Goal: Information Seeking & Learning: Learn about a topic

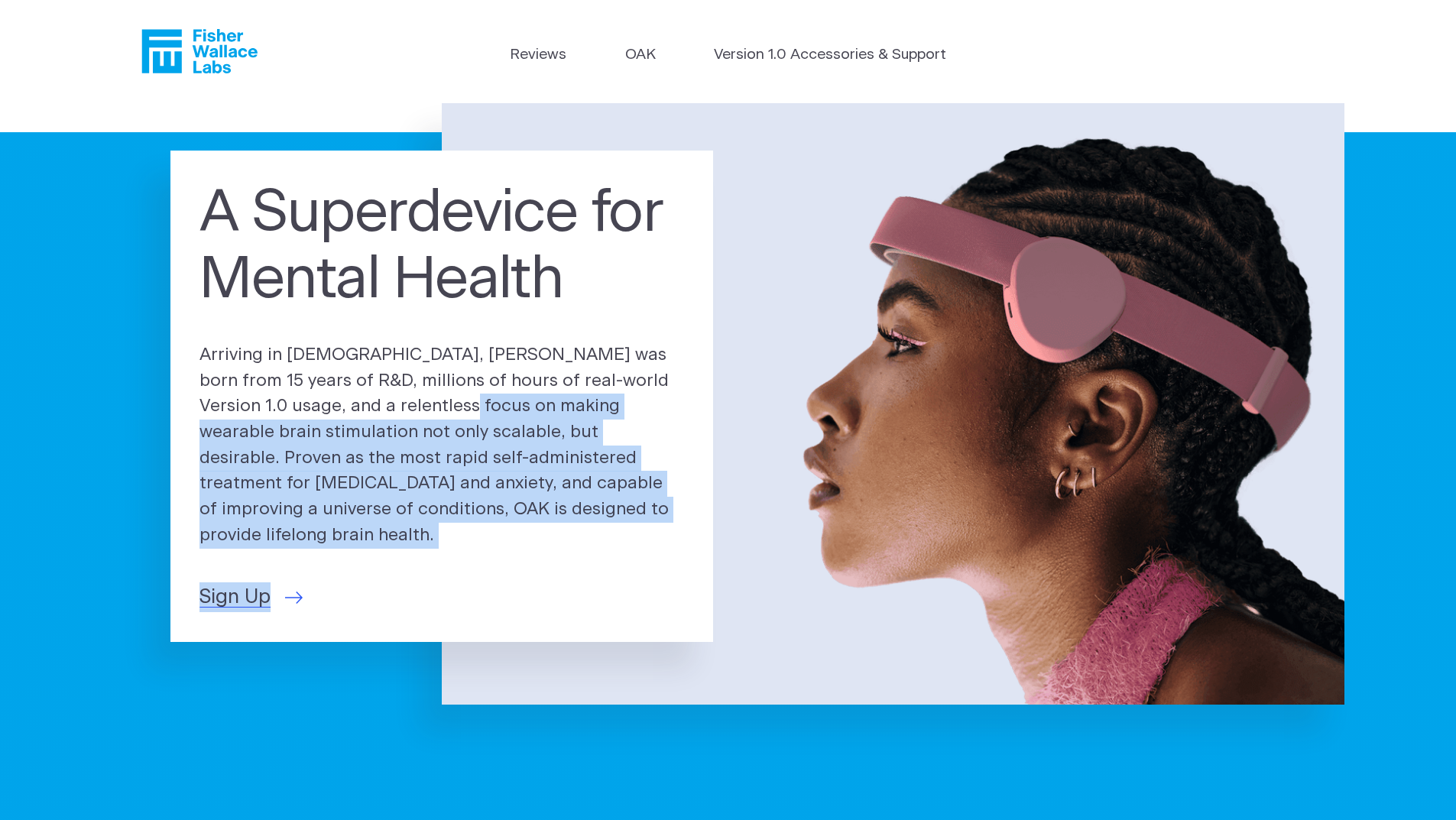
drag, startPoint x: 397, startPoint y: 416, endPoint x: 425, endPoint y: 564, distance: 150.6
click at [425, 564] on div "A Superdevice for Mental Health Arriving in [DEMOGRAPHIC_DATA], [PERSON_NAME] w…" at bounding box center [442, 396] width 542 height 491
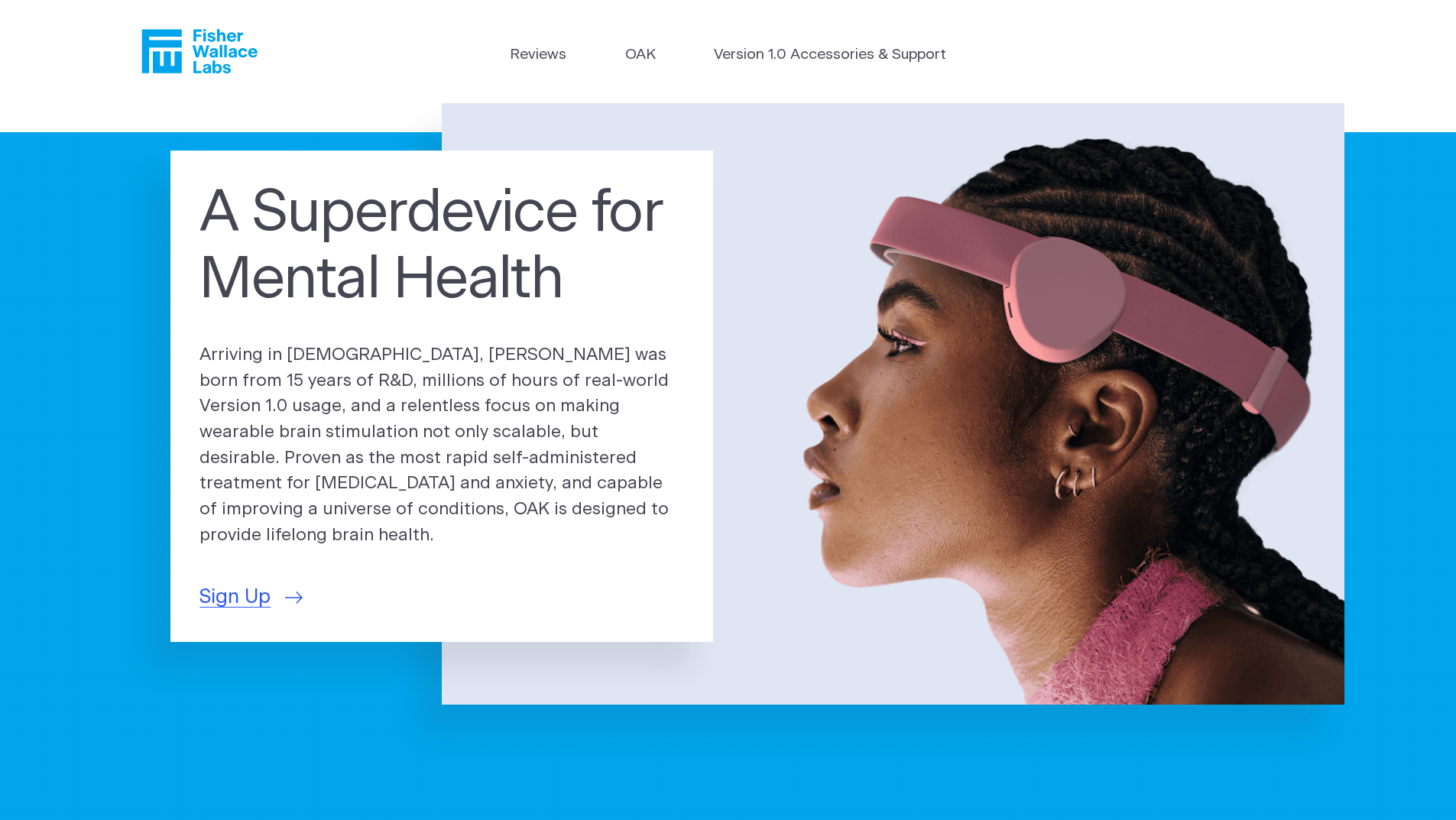
click at [120, 188] on section "A Superdevice for Mental Health Arriving in [DEMOGRAPHIC_DATA], [PERSON_NAME] w…" at bounding box center [728, 462] width 1456 height 718
click at [801, 49] on link "Version 1.0 Accessories & Support" at bounding box center [830, 55] width 232 height 22
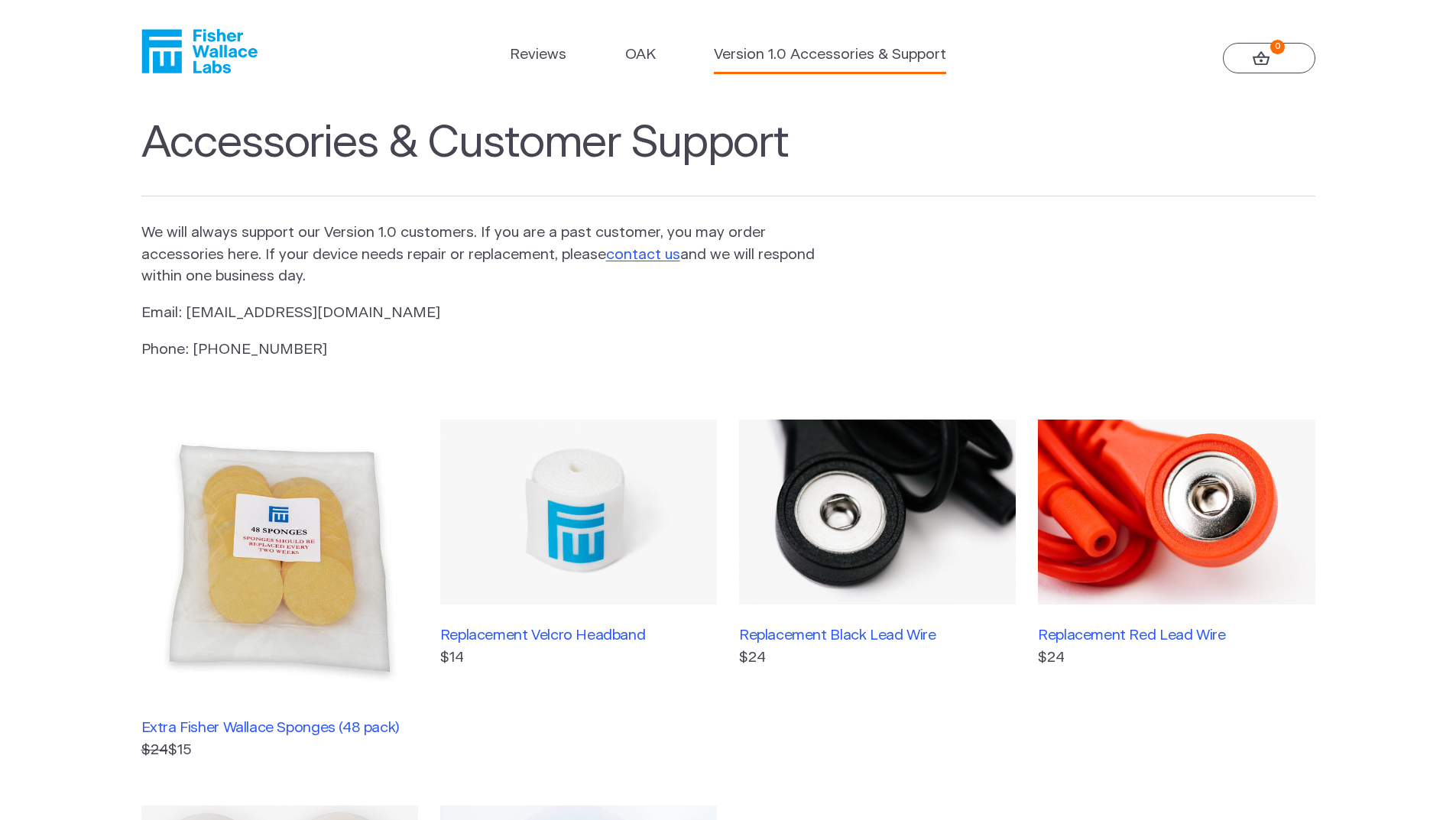
drag, startPoint x: 338, startPoint y: 234, endPoint x: 374, endPoint y: 282, distance: 60.0
click at [374, 282] on p "We will always support our Version 1.0 customers. If you are a past customer, y…" at bounding box center [478, 254] width 675 height 66
click at [545, 58] on link "Reviews" at bounding box center [538, 55] width 57 height 22
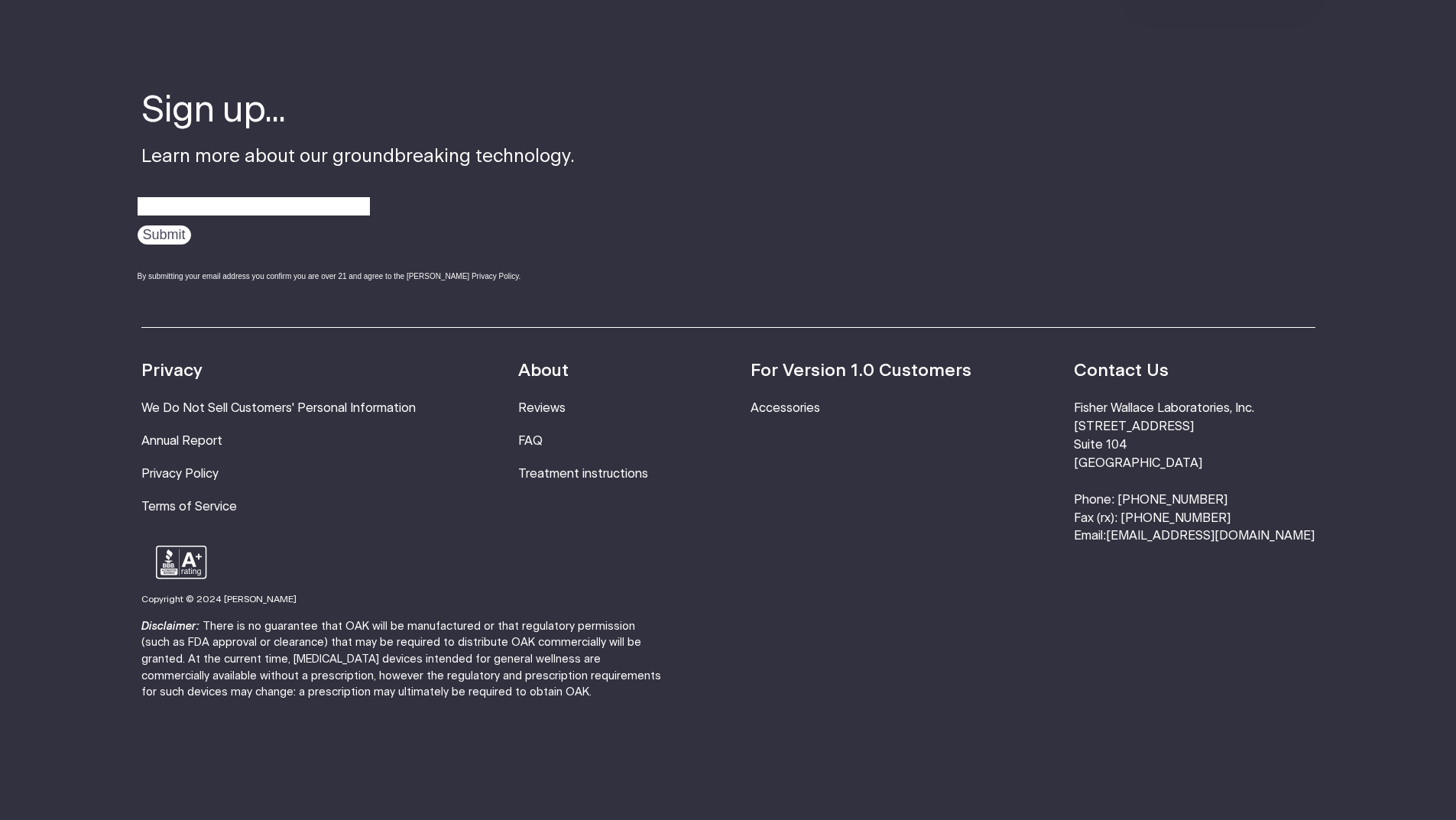
scroll to position [2013, 0]
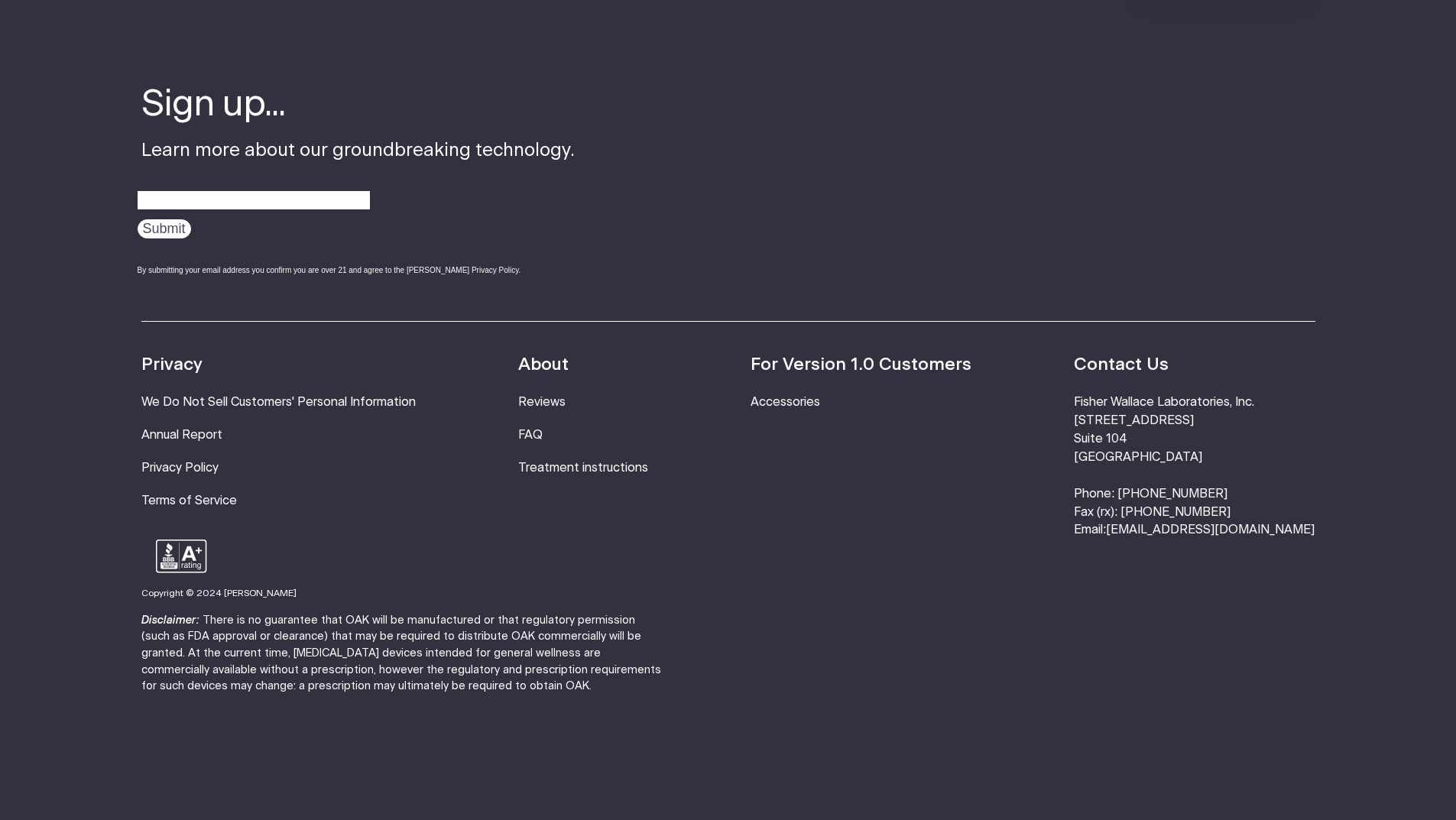
click at [558, 426] on li "FAQ" at bounding box center [583, 435] width 130 height 18
click at [542, 429] on link "FAQ" at bounding box center [530, 435] width 24 height 13
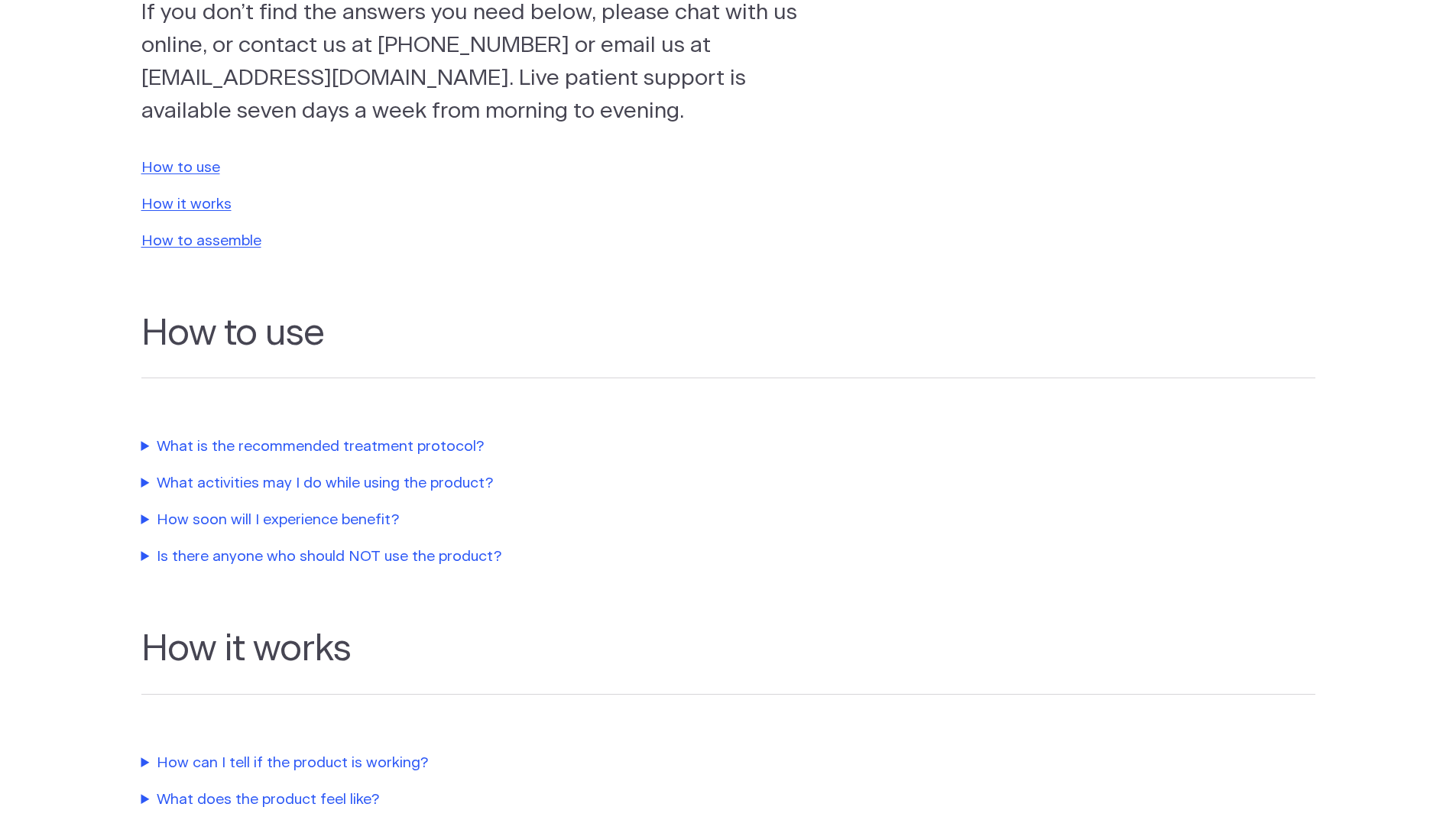
scroll to position [229, 0]
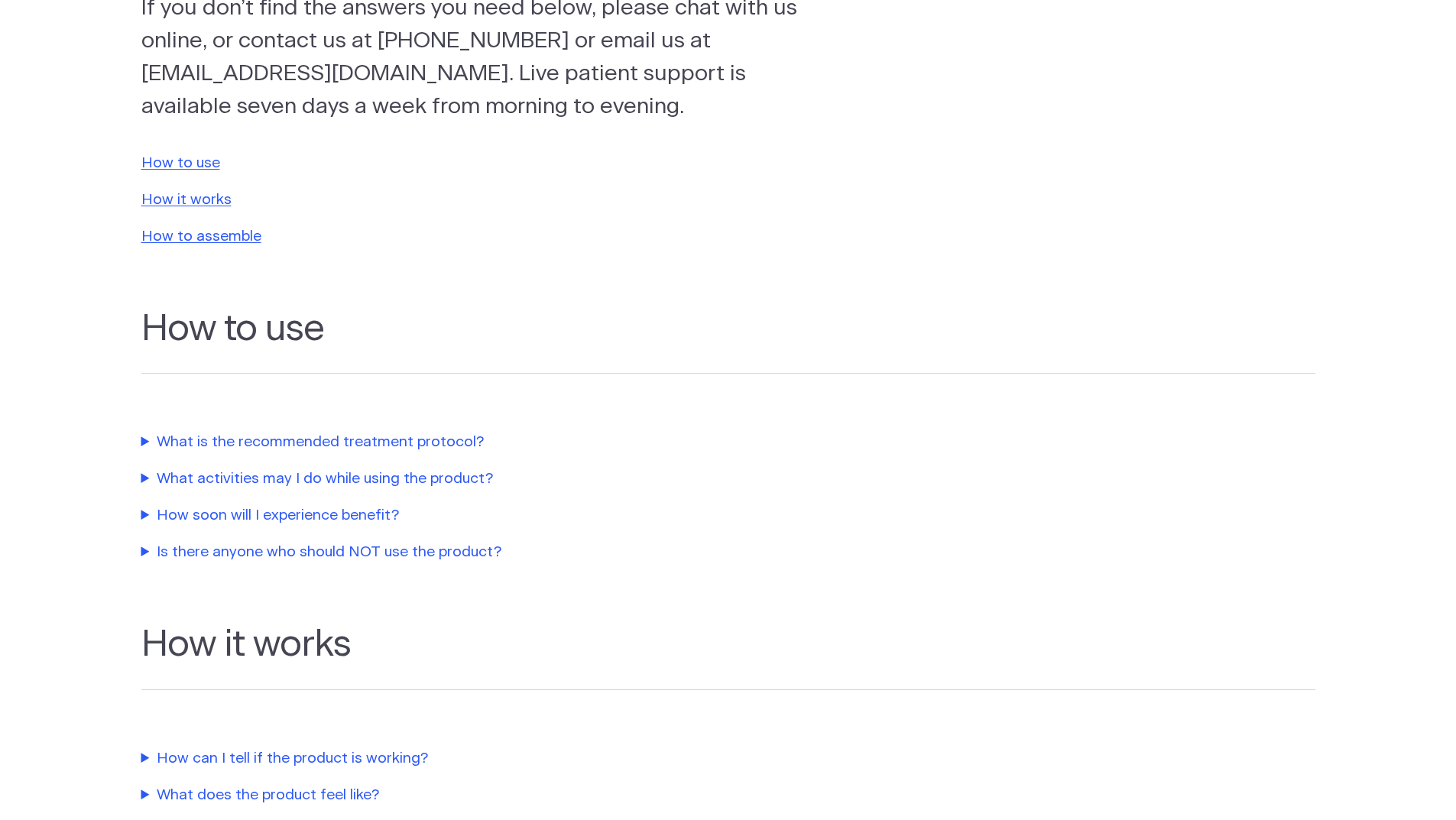
click at [424, 445] on summary "What is the recommended treatment protocol?" at bounding box center [488, 442] width 695 height 22
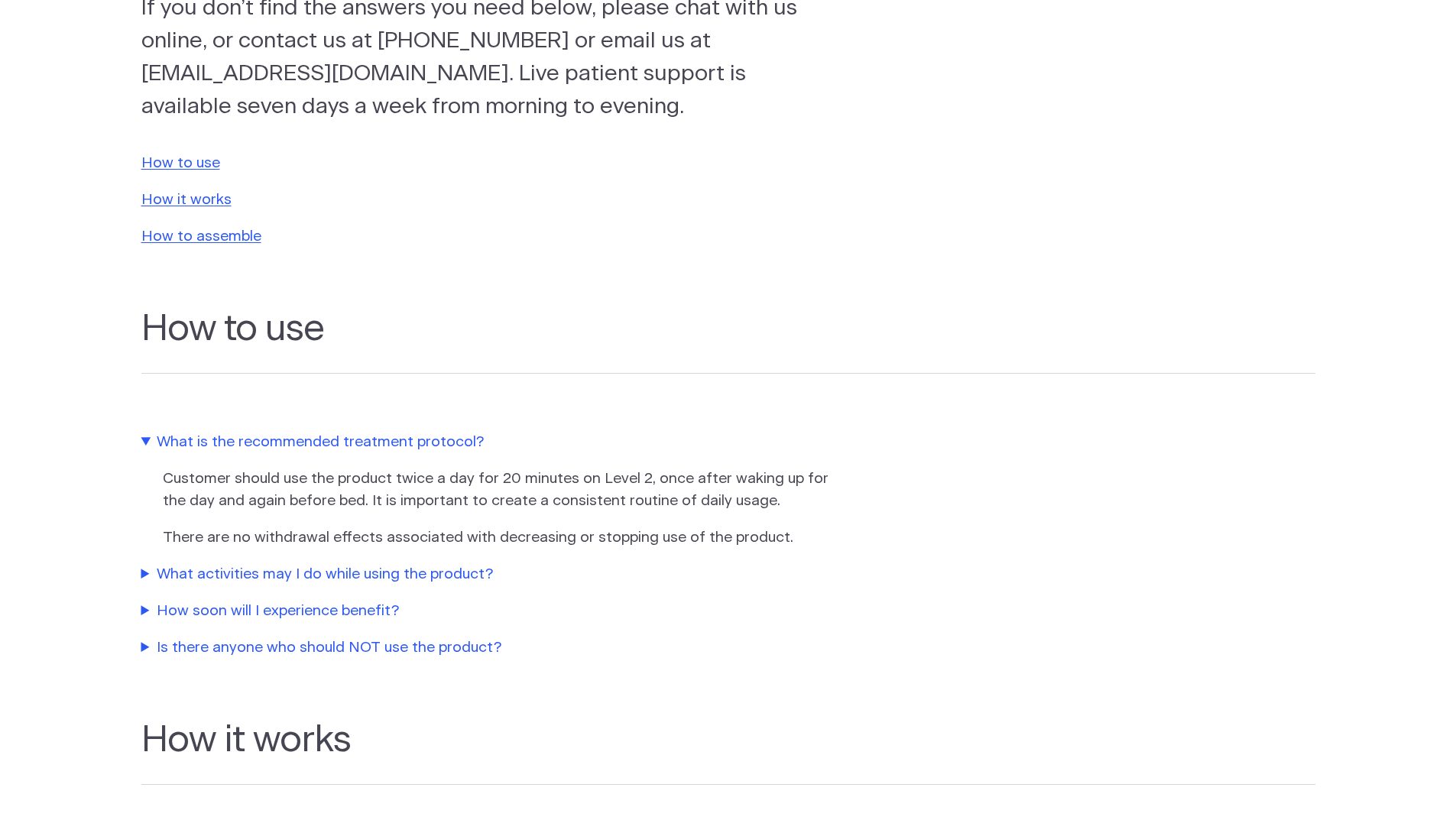
click at [445, 571] on summary "What activities may I do while using the product?" at bounding box center [488, 575] width 695 height 22
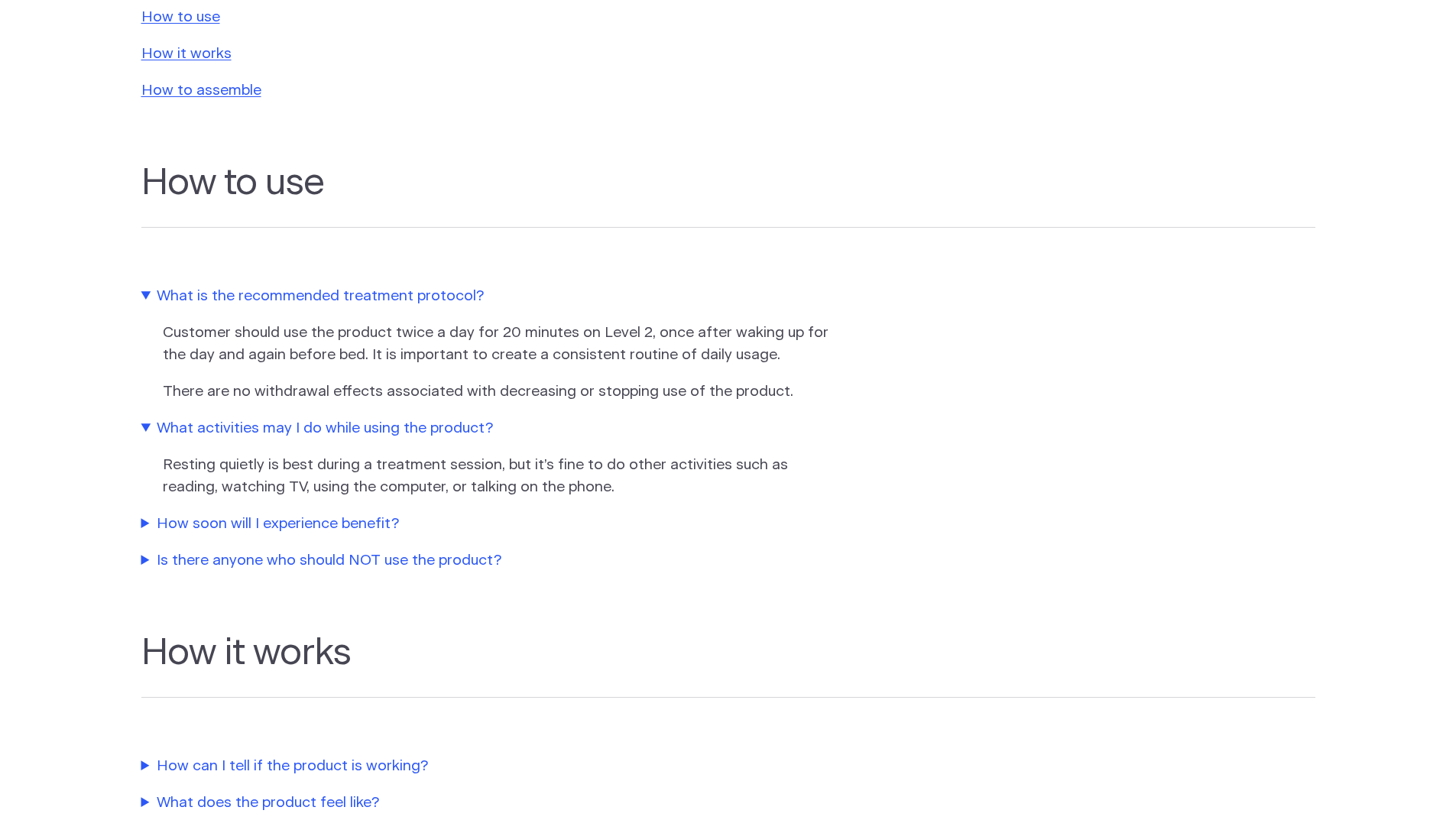
scroll to position [382, 0]
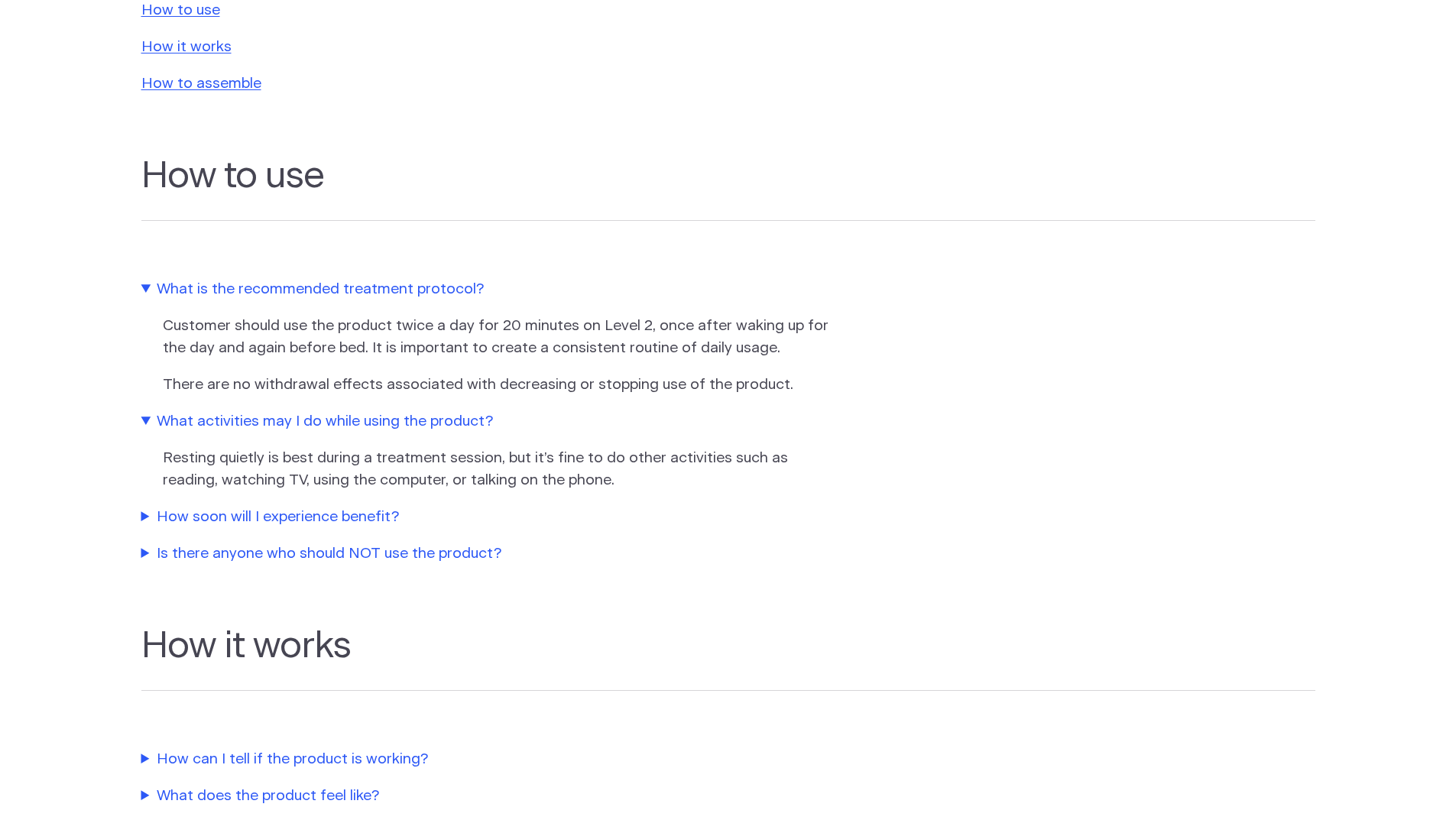
click at [365, 516] on summary "How soon will I experience benefit?" at bounding box center [488, 517] width 695 height 22
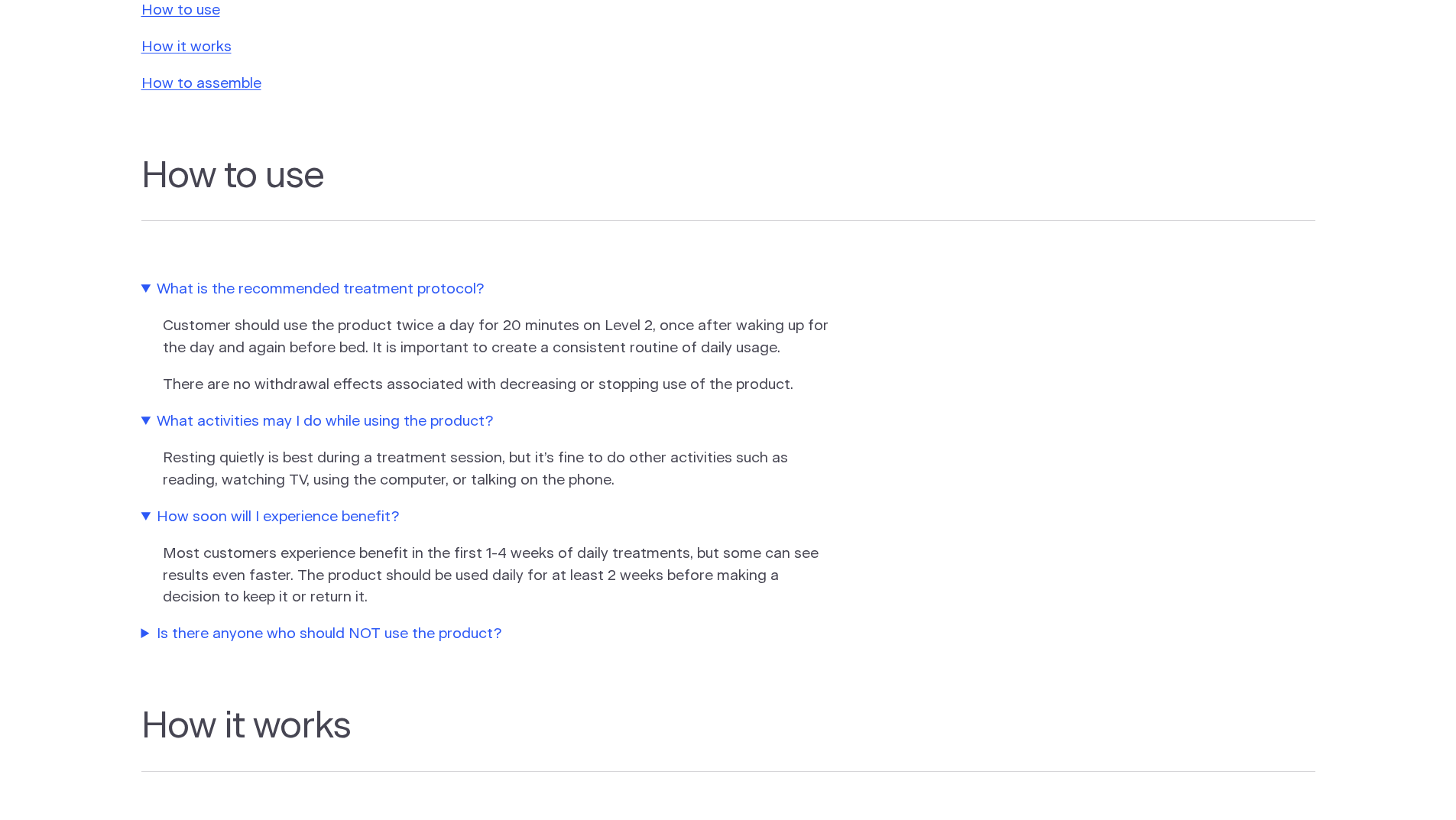
click at [415, 631] on summary "Is there anyone who should NOT use the product?" at bounding box center [488, 634] width 695 height 22
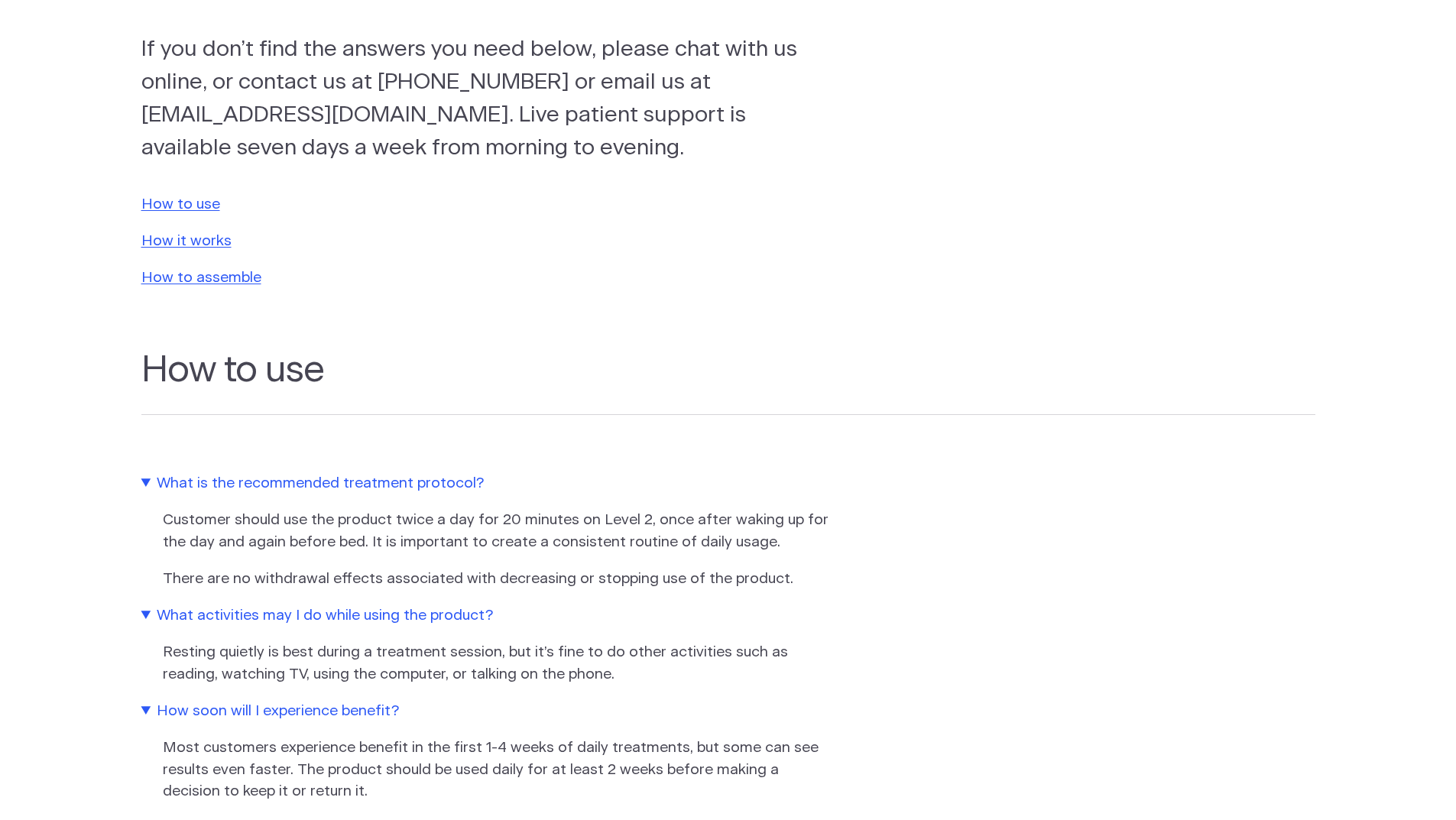
scroll to position [0, 0]
